Goal: Find specific page/section: Find specific page/section

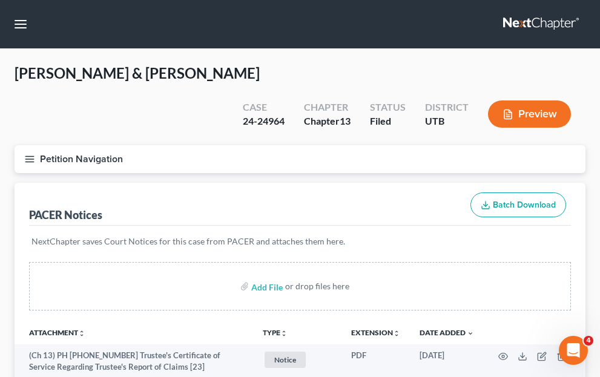
click at [0, 0] on link "Home" at bounding box center [0, 0] width 0 height 0
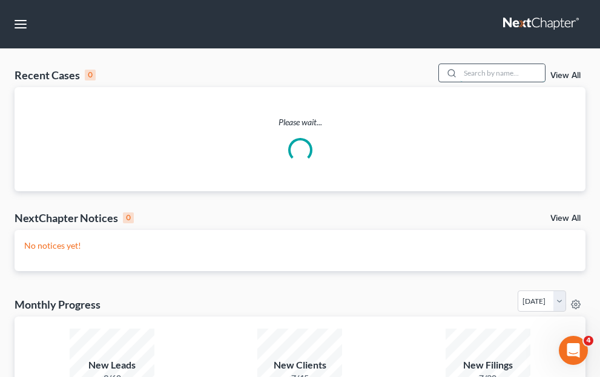
click at [460, 82] on input "search" at bounding box center [502, 73] width 85 height 18
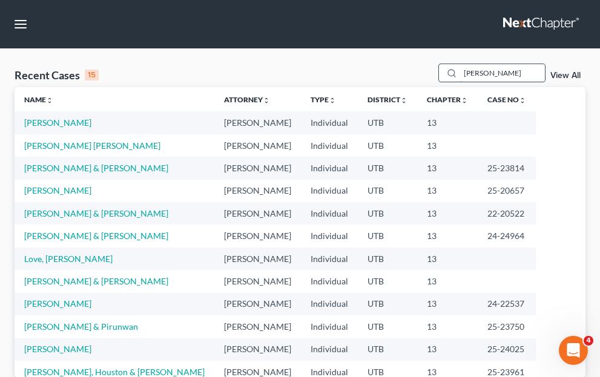
type input "[PERSON_NAME]"
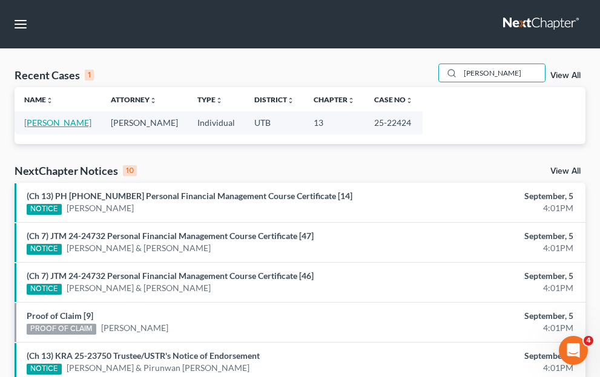
click at [42, 128] on link "[PERSON_NAME]" at bounding box center [57, 122] width 67 height 10
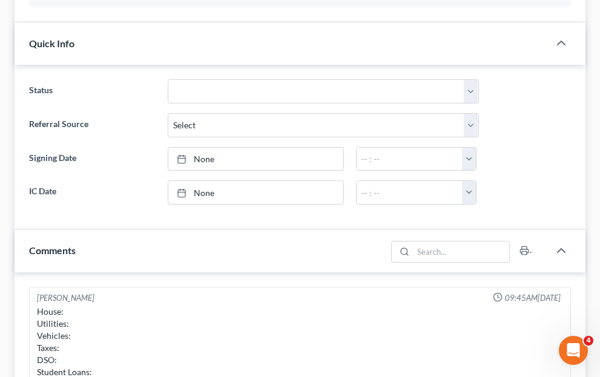
scroll to position [363, 0]
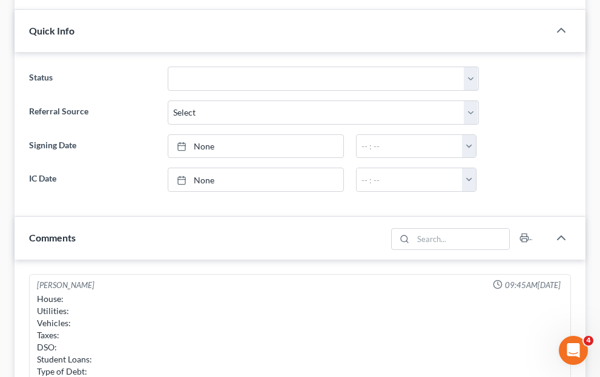
click at [0, 0] on span "Additional Documents" at bounding box center [0, 0] width 0 height 0
click at [0, 0] on link "PACER Notices" at bounding box center [0, 0] width 0 height 0
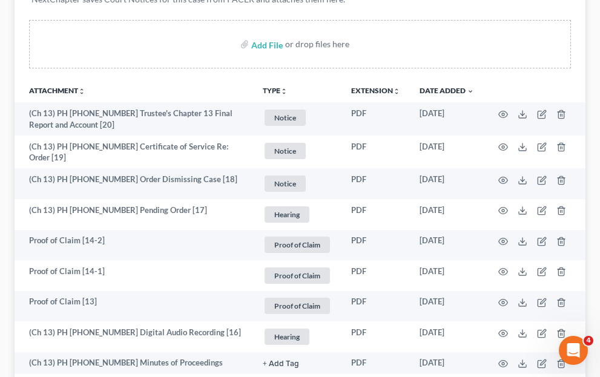
scroll to position [242, 0]
